Goal: Find specific page/section: Find specific page/section

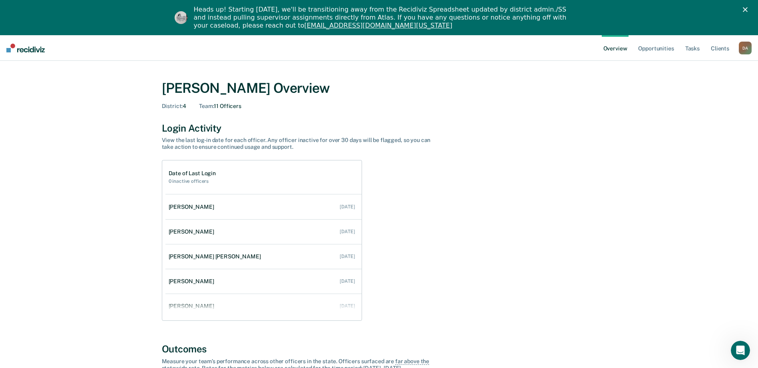
click at [745, 49] on div "D A" at bounding box center [745, 48] width 13 height 13
click at [688, 87] on link "Go to Operations" at bounding box center [713, 87] width 64 height 7
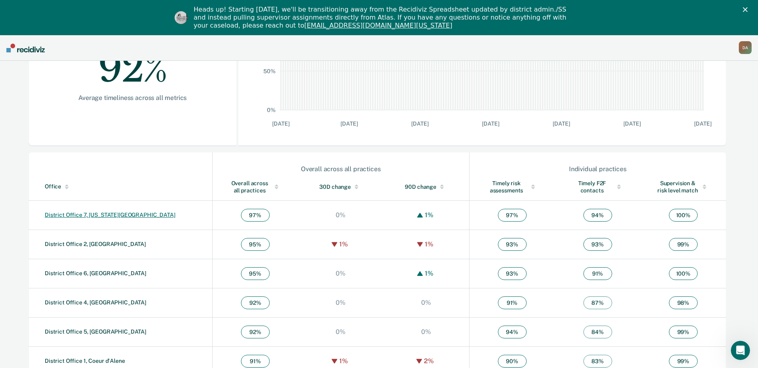
scroll to position [200, 0]
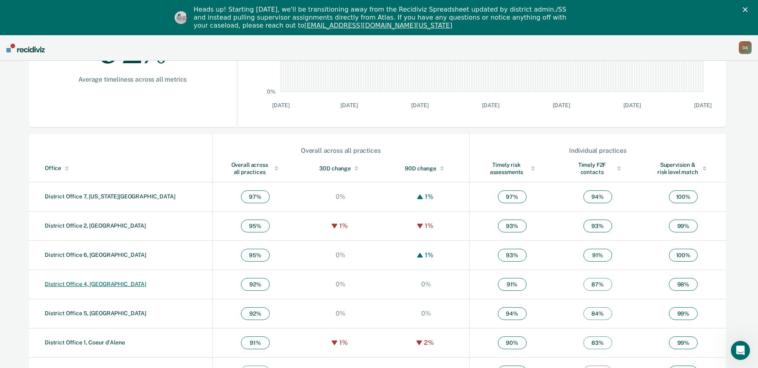
click at [76, 287] on link "District Office 4, [GEOGRAPHIC_DATA]" at bounding box center [96, 284] width 102 height 6
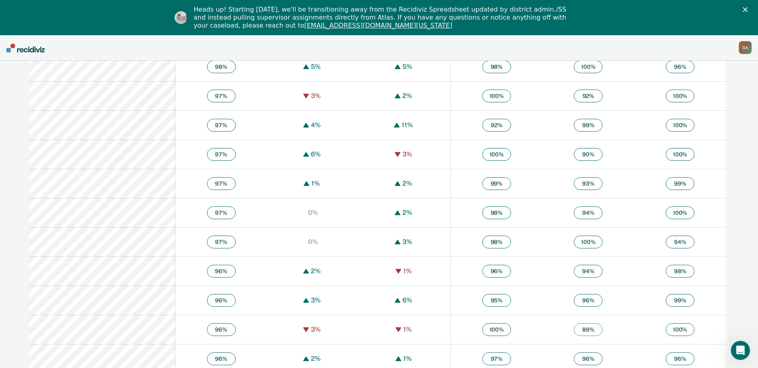
scroll to position [680, 0]
